Goal: Task Accomplishment & Management: Manage account settings

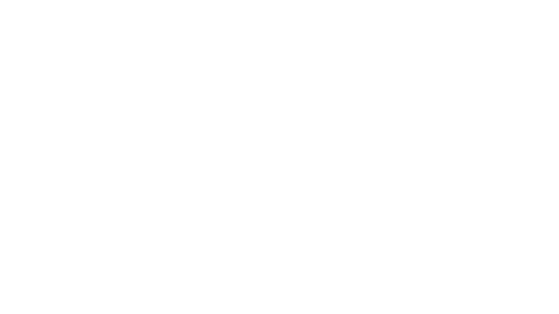
click at [146, 34] on div at bounding box center [279, 157] width 559 height 314
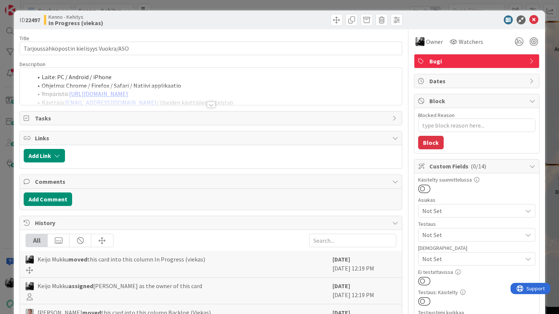
click at [42, 76] on span at bounding box center [42, 77] width 0 height 9
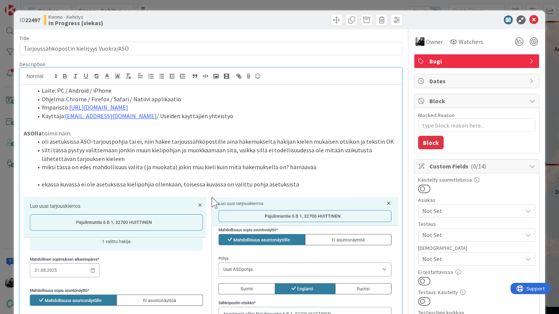
click at [42, 91] on span at bounding box center [42, 90] width 0 height 9
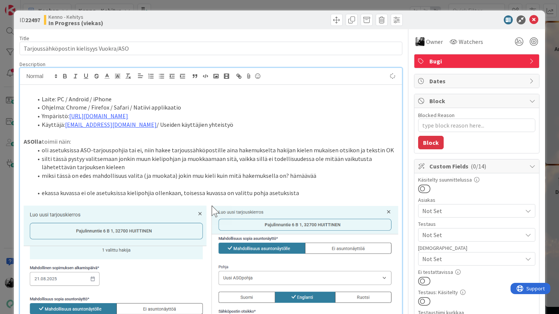
type textarea "x"
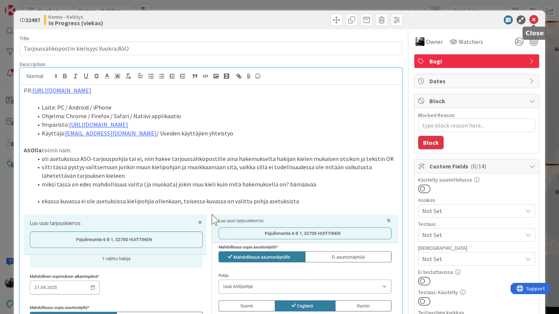
click at [532, 21] on icon at bounding box center [533, 19] width 9 height 9
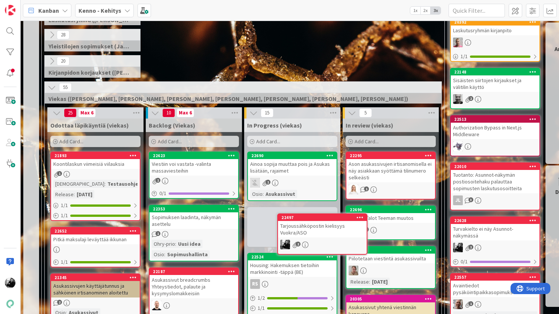
scroll to position [125, 0]
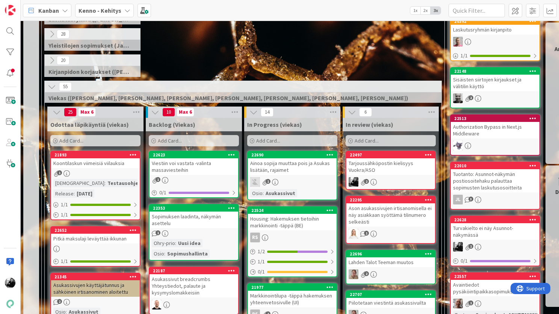
click at [395, 167] on div "Tarjoussähköpostin kielisyys Vuokra/ASO" at bounding box center [390, 166] width 89 height 17
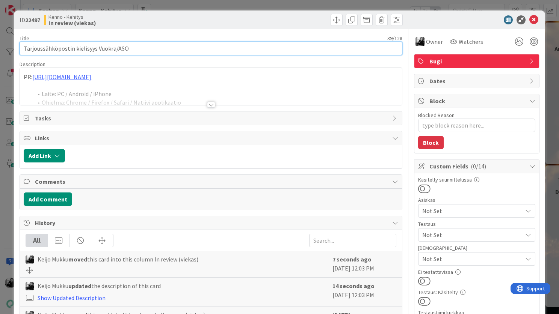
drag, startPoint x: 140, startPoint y: 51, endPoint x: -14, endPoint y: 42, distance: 154.2
click at [0, 42] on html "[PERSON_NAME] 1x 2x 3x 3 Kenno on paras 326 Tekninen feature suunnittelu ja tot…" at bounding box center [279, 157] width 559 height 314
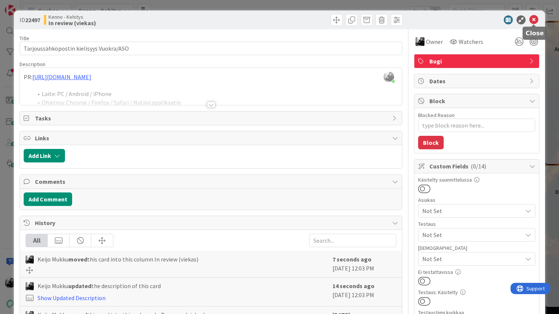
click at [533, 20] on icon at bounding box center [533, 19] width 9 height 9
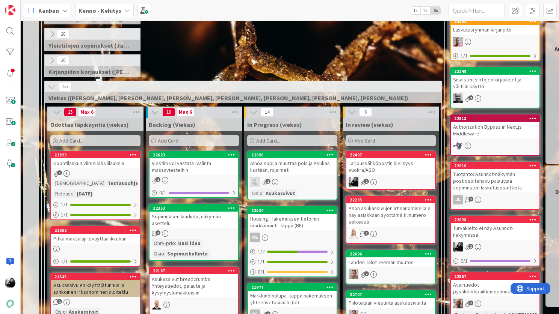
click at [184, 218] on div "Sopimuksen laadinta, näkymän asettelu" at bounding box center [193, 220] width 89 height 17
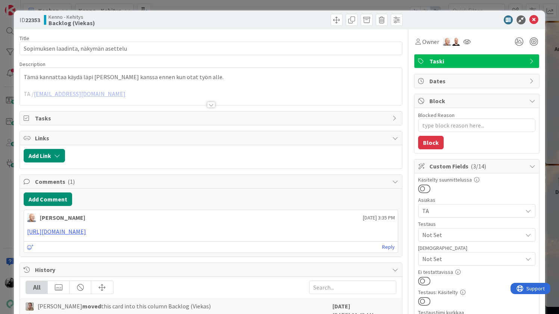
click at [211, 104] on div at bounding box center [211, 105] width 8 height 6
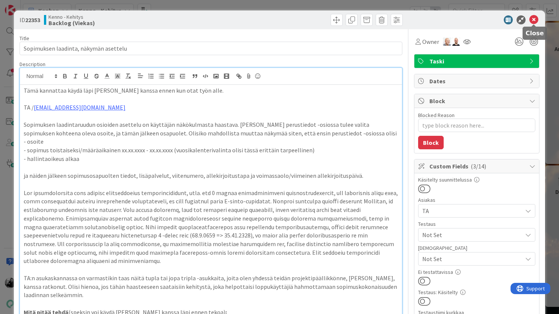
click at [534, 18] on icon at bounding box center [533, 19] width 9 height 9
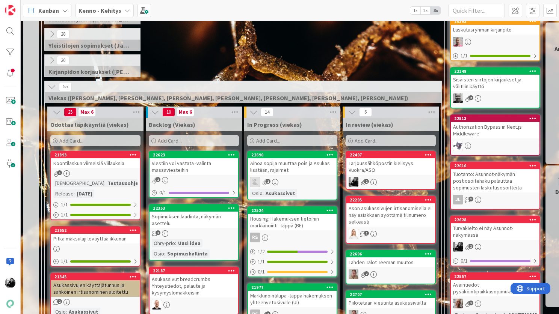
click at [201, 219] on div "Sopimuksen laadinta, näkymän asettelu" at bounding box center [193, 220] width 89 height 17
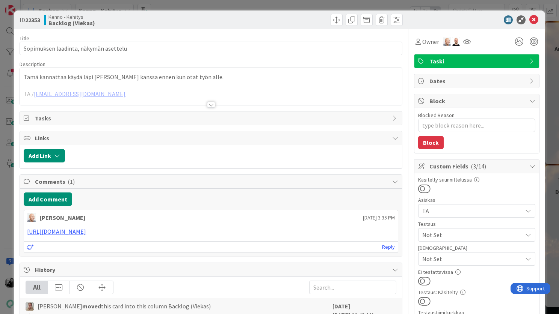
click at [535, 24] on icon at bounding box center [533, 19] width 9 height 9
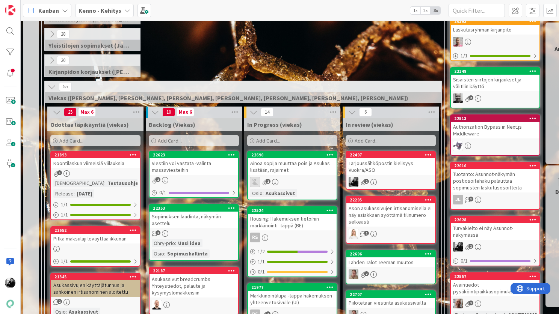
click at [208, 164] on div "Viestiin voi vastata -valinta massaviesteihin" at bounding box center [193, 166] width 89 height 17
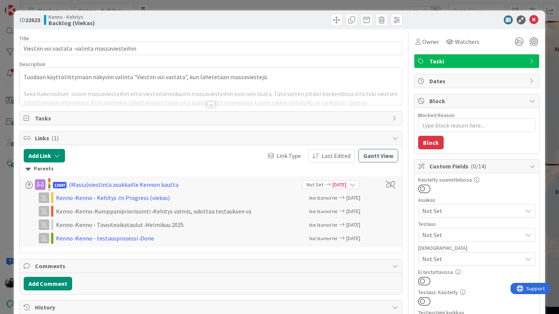
click at [208, 105] on div at bounding box center [211, 105] width 8 height 6
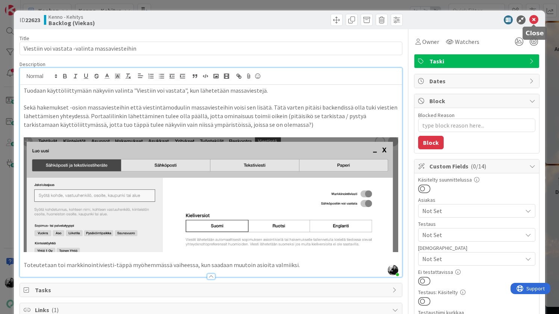
click at [535, 20] on icon at bounding box center [533, 19] width 9 height 9
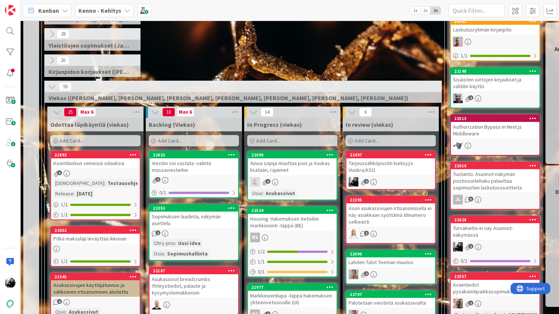
click at [192, 216] on div "Sopimuksen laadinta, näkymän asettelu" at bounding box center [193, 220] width 89 height 17
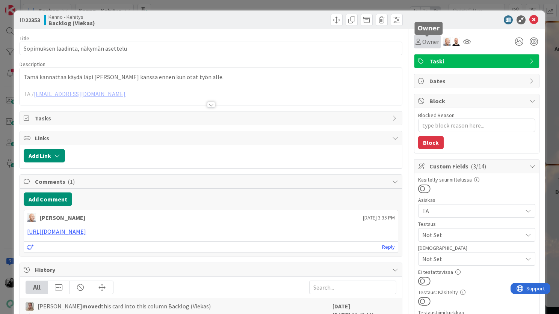
click at [422, 44] on span "Owner" at bounding box center [430, 41] width 17 height 9
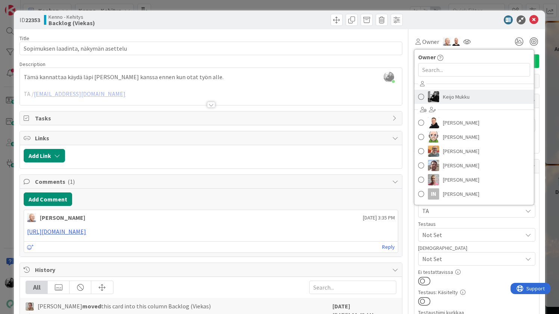
click at [439, 99] on link "Keijo Mukku" at bounding box center [473, 97] width 119 height 14
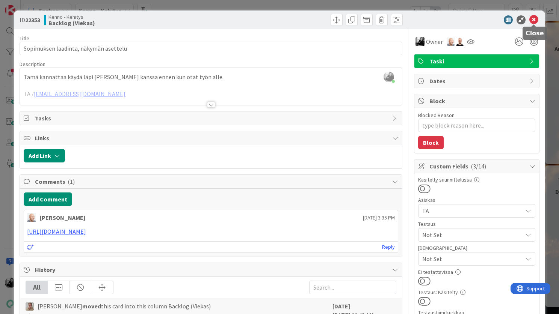
click at [534, 22] on icon at bounding box center [533, 19] width 9 height 9
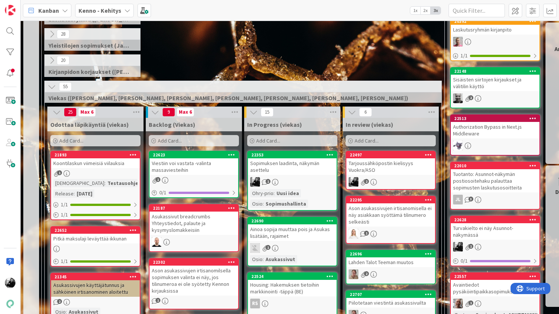
click at [298, 170] on div "Sopimuksen laadinta, näkymän asettelu" at bounding box center [292, 166] width 89 height 17
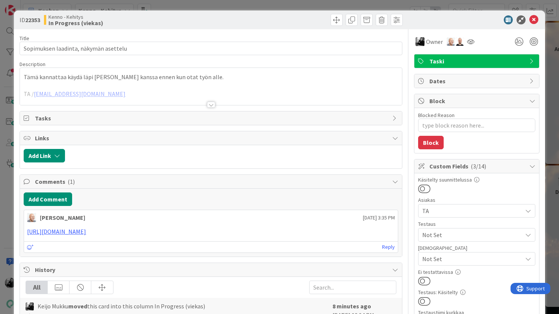
click at [214, 105] on div at bounding box center [211, 105] width 8 height 6
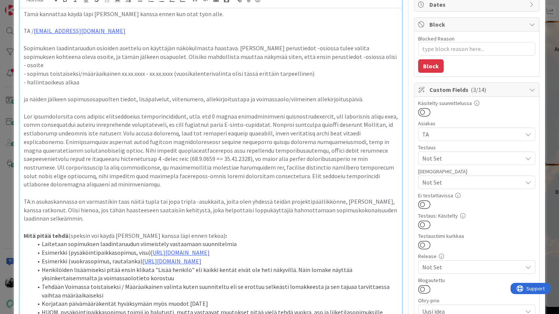
scroll to position [76, 0]
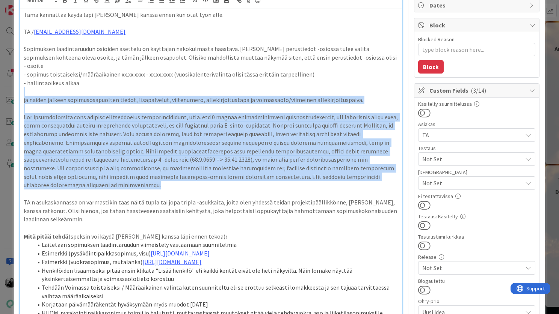
drag, startPoint x: 395, startPoint y: 178, endPoint x: 387, endPoint y: 95, distance: 82.9
click at [387, 95] on div "Tämä kannattaa käydä läpi [PERSON_NAME] kanssa ennen kun otat työn alle. TA / […" at bounding box center [211, 171] width 382 height 325
click at [387, 95] on p at bounding box center [211, 91] width 374 height 9
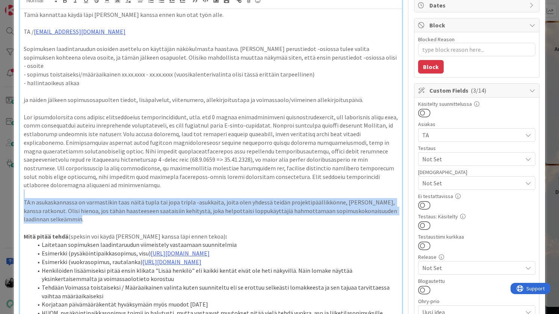
drag, startPoint x: 100, startPoint y: 210, endPoint x: 103, endPoint y: 185, distance: 25.3
click at [103, 185] on div "Tämä kannattaa käydä läpi [PERSON_NAME] kanssa ennen kun otat työn alle. TA / […" at bounding box center [211, 171] width 382 height 325
click at [103, 190] on p at bounding box center [211, 194] width 374 height 9
drag, startPoint x: 95, startPoint y: 218, endPoint x: 98, endPoint y: 187, distance: 31.0
click at [98, 187] on div "Tämä kannattaa käydä läpi [PERSON_NAME] kanssa ennen kun otat työn alle. TA / […" at bounding box center [211, 171] width 382 height 325
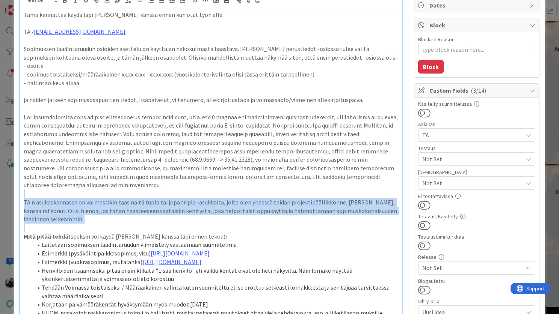
click at [98, 190] on p at bounding box center [211, 194] width 374 height 9
drag, startPoint x: 87, startPoint y: 213, endPoint x: 89, endPoint y: 187, distance: 26.0
click at [89, 187] on div "Tämä kannattaa käydä läpi [PERSON_NAME] kanssa ennen kun otat työn alle. TA / […" at bounding box center [211, 171] width 382 height 325
click at [89, 190] on p at bounding box center [211, 194] width 374 height 9
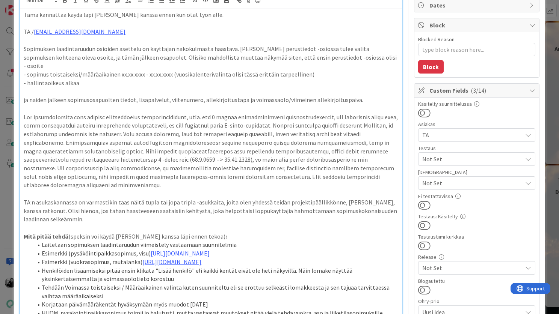
click at [89, 190] on p at bounding box center [211, 194] width 374 height 9
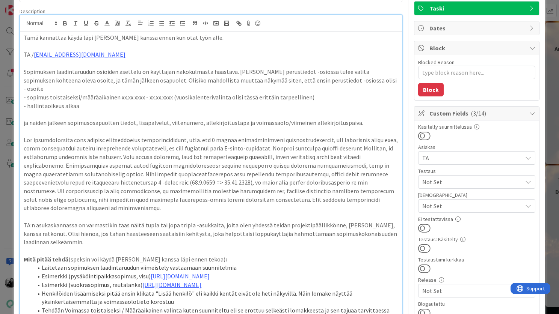
scroll to position [45, 0]
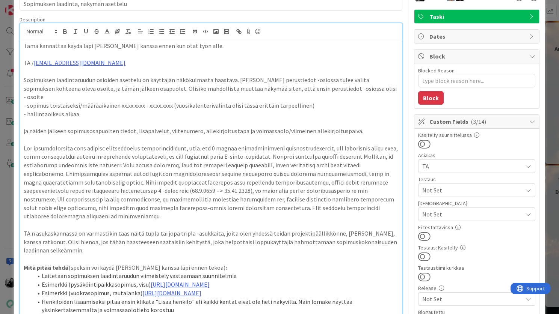
type textarea "x"
